Goal: Find specific page/section: Find specific page/section

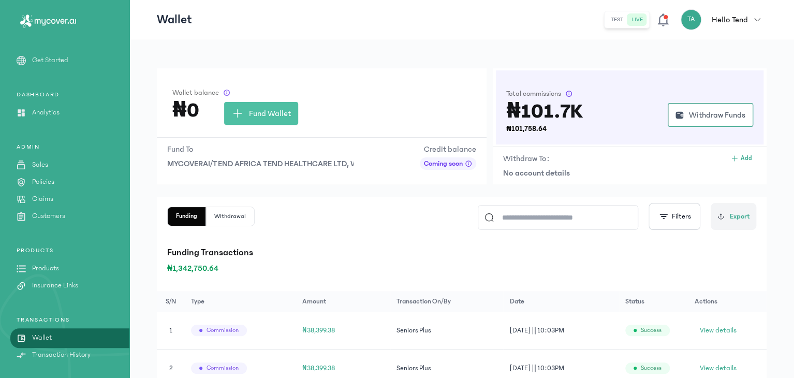
click at [46, 196] on p "Claims" at bounding box center [42, 199] width 21 height 11
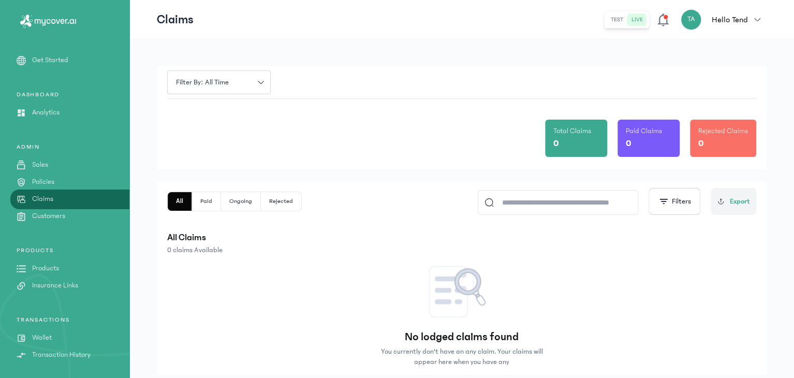
click at [665, 22] on icon at bounding box center [663, 19] width 15 height 15
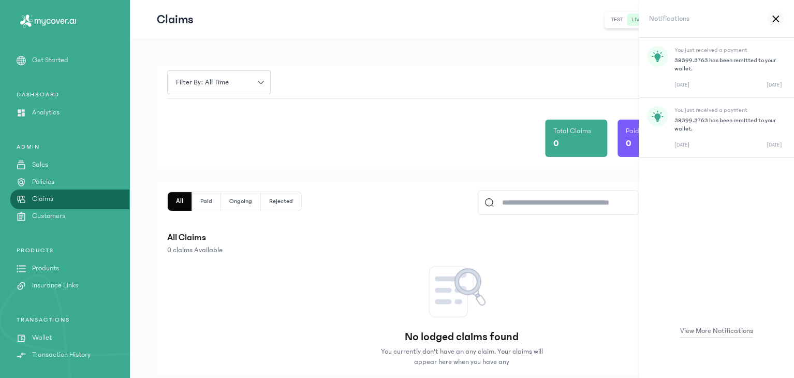
click at [143, 40] on div "Filter by: all time Total Claims 0 Paid Claims 0 Rejected Claims 0 All Paid Ong…" at bounding box center [461, 223] width 665 height 369
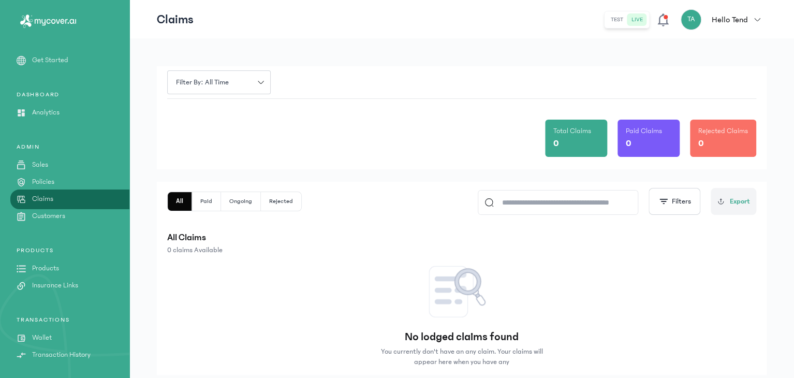
click at [68, 187] on link "Policies" at bounding box center [64, 182] width 129 height 11
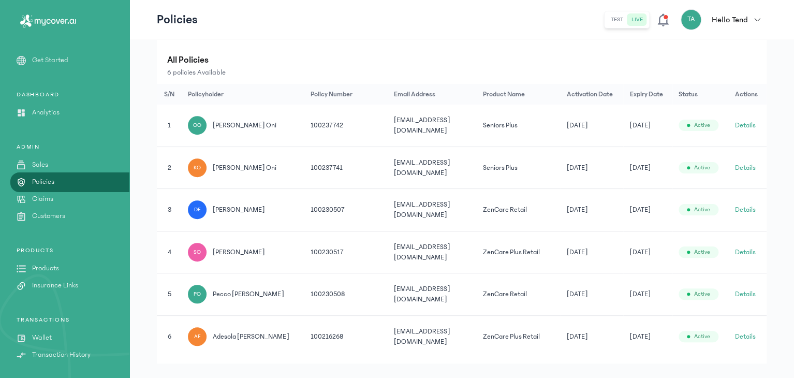
scroll to position [195, 0]
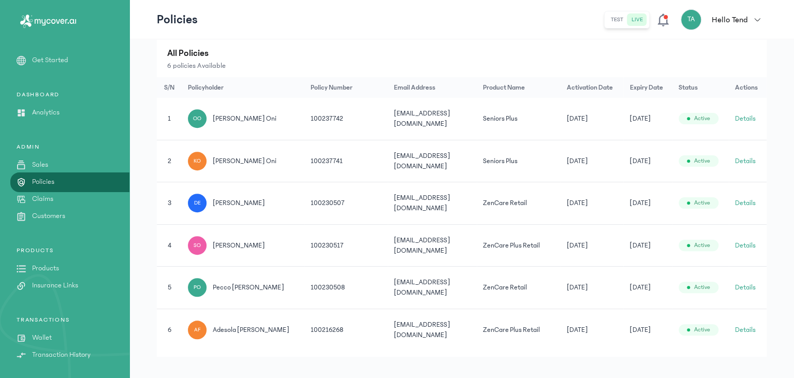
click at [44, 247] on div "ADMIN Sales Policies Claims Customers" at bounding box center [64, 269] width 129 height 45
click at [45, 194] on p "Claims" at bounding box center [42, 199] width 21 height 11
